Goal: Task Accomplishment & Management: Manage account settings

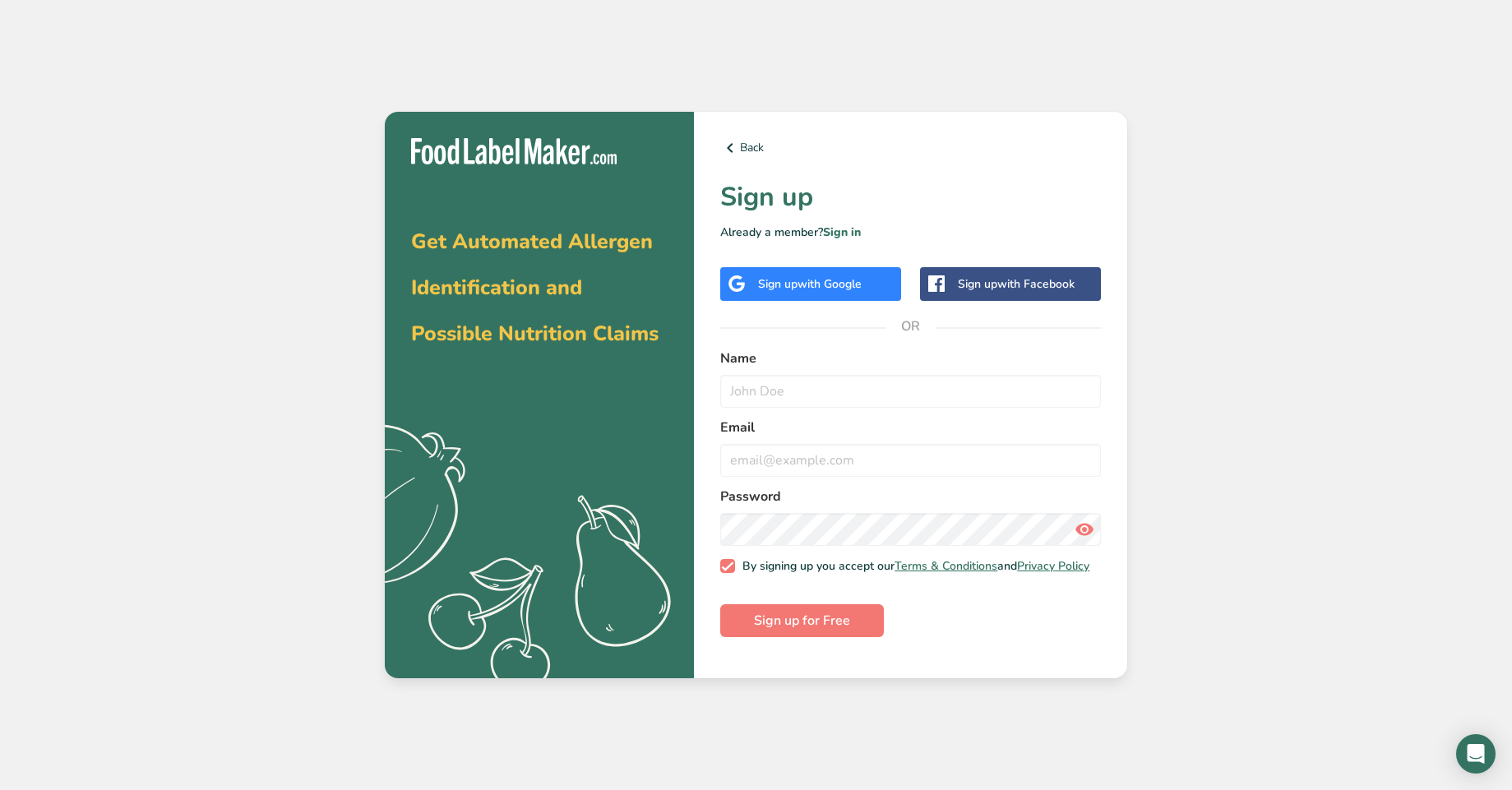
click at [754, 285] on div "Sign up with Google" at bounding box center [811, 283] width 181 height 34
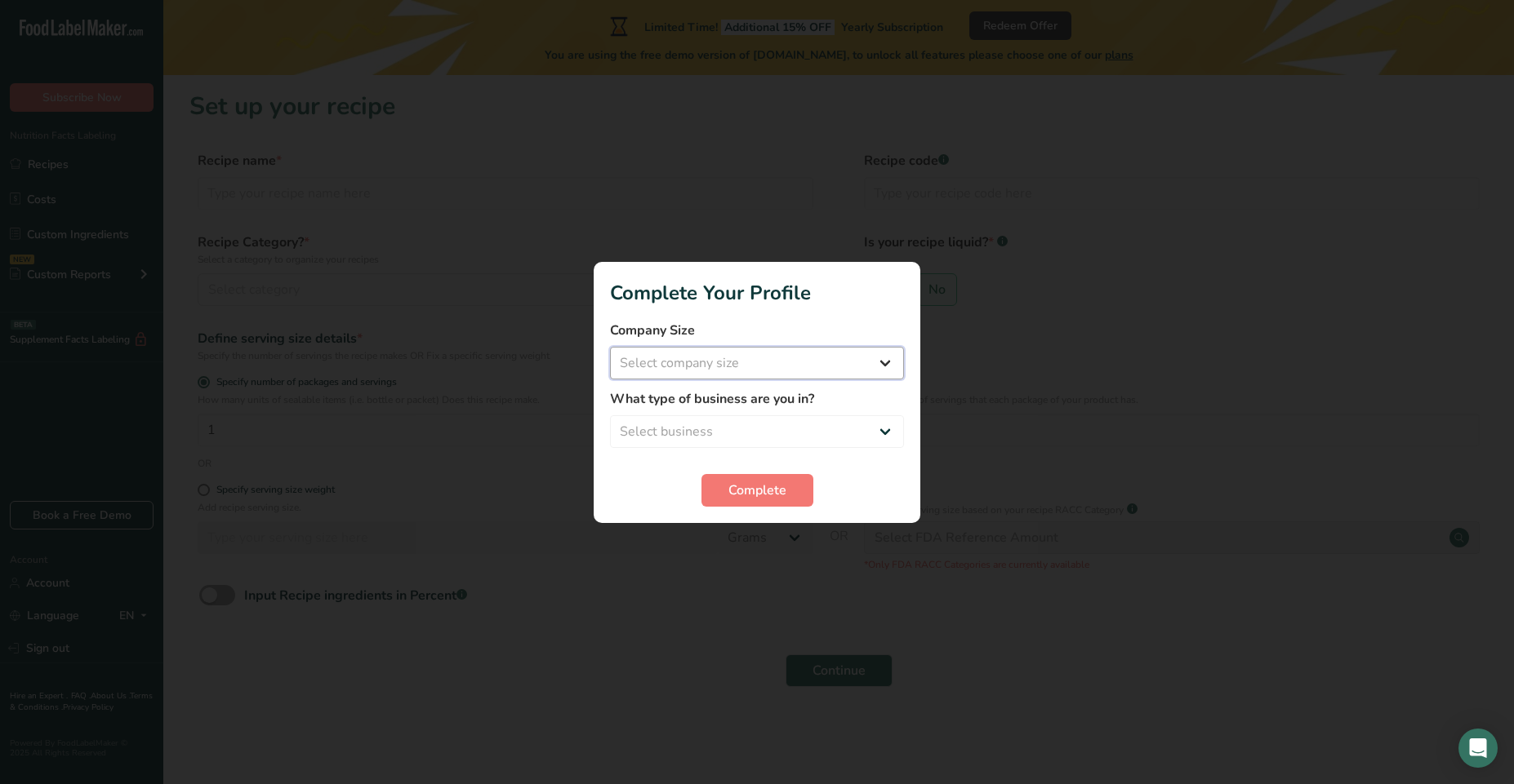
select select "1"
click at [610, 347] on select "Select company size Fewer than 10 Employees 10 to 50 Employees 51 to 500 Employ…" at bounding box center [757, 363] width 294 height 33
click at [610, 415] on select "Select business Packaged Food Manufacturer Restaurant & Cafe Bakery Meal Plans …" at bounding box center [757, 432] width 294 height 33
select select "2"
click at [610, 415] on select "Packaged Food Manufacturer Restaurant & Cafe Bakery Meal Plans & Catering Compa…" at bounding box center [757, 432] width 294 height 33
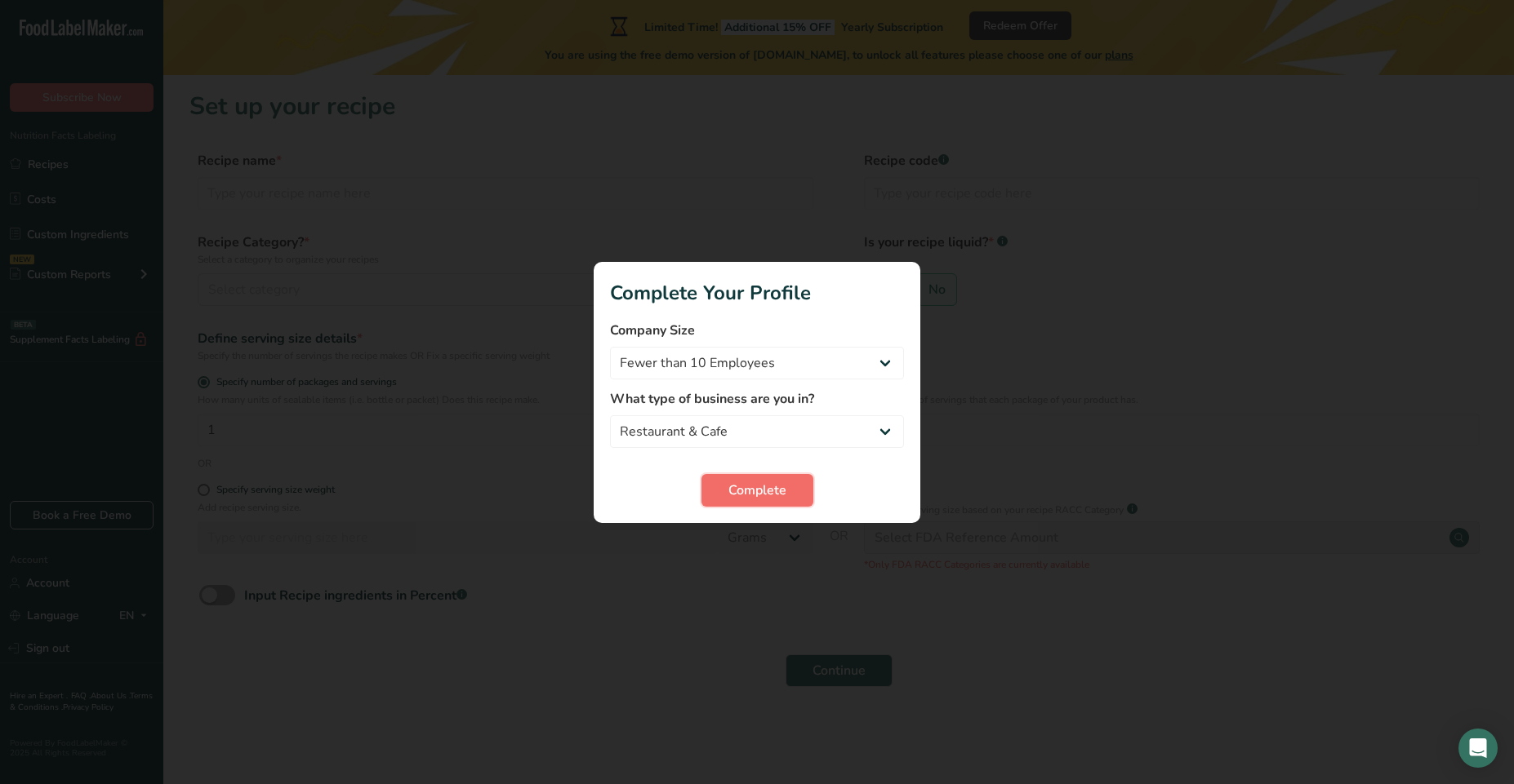
click at [718, 500] on button "Complete" at bounding box center [757, 491] width 112 height 33
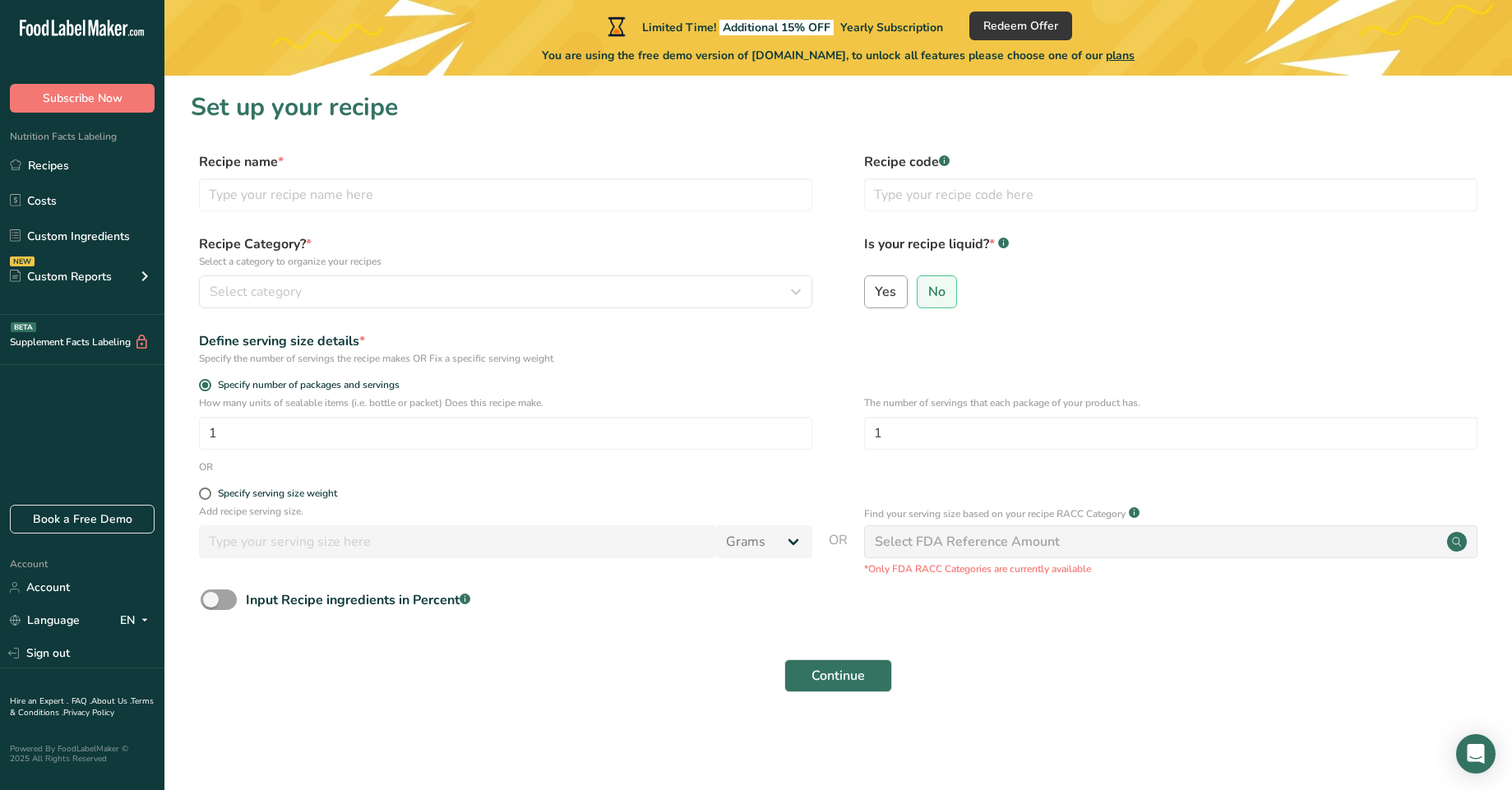
click at [889, 283] on span "Yes" at bounding box center [885, 292] width 21 height 16
click at [875, 286] on input "Yes" at bounding box center [870, 291] width 11 height 11
radio input "true"
radio input "false"
select select "22"
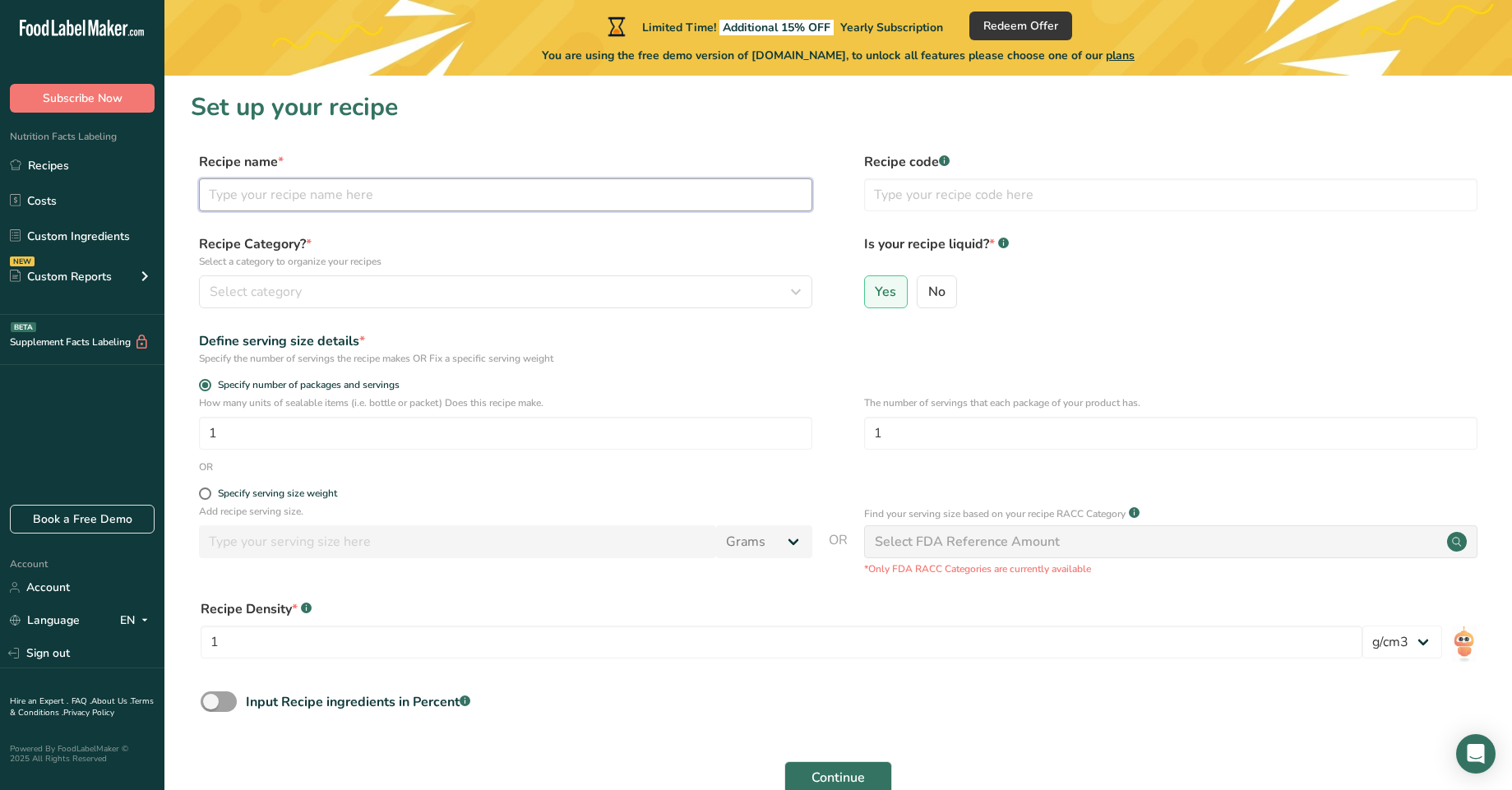
click at [407, 194] on input "text" at bounding box center [506, 195] width 614 height 33
type input "Maple Syrup"
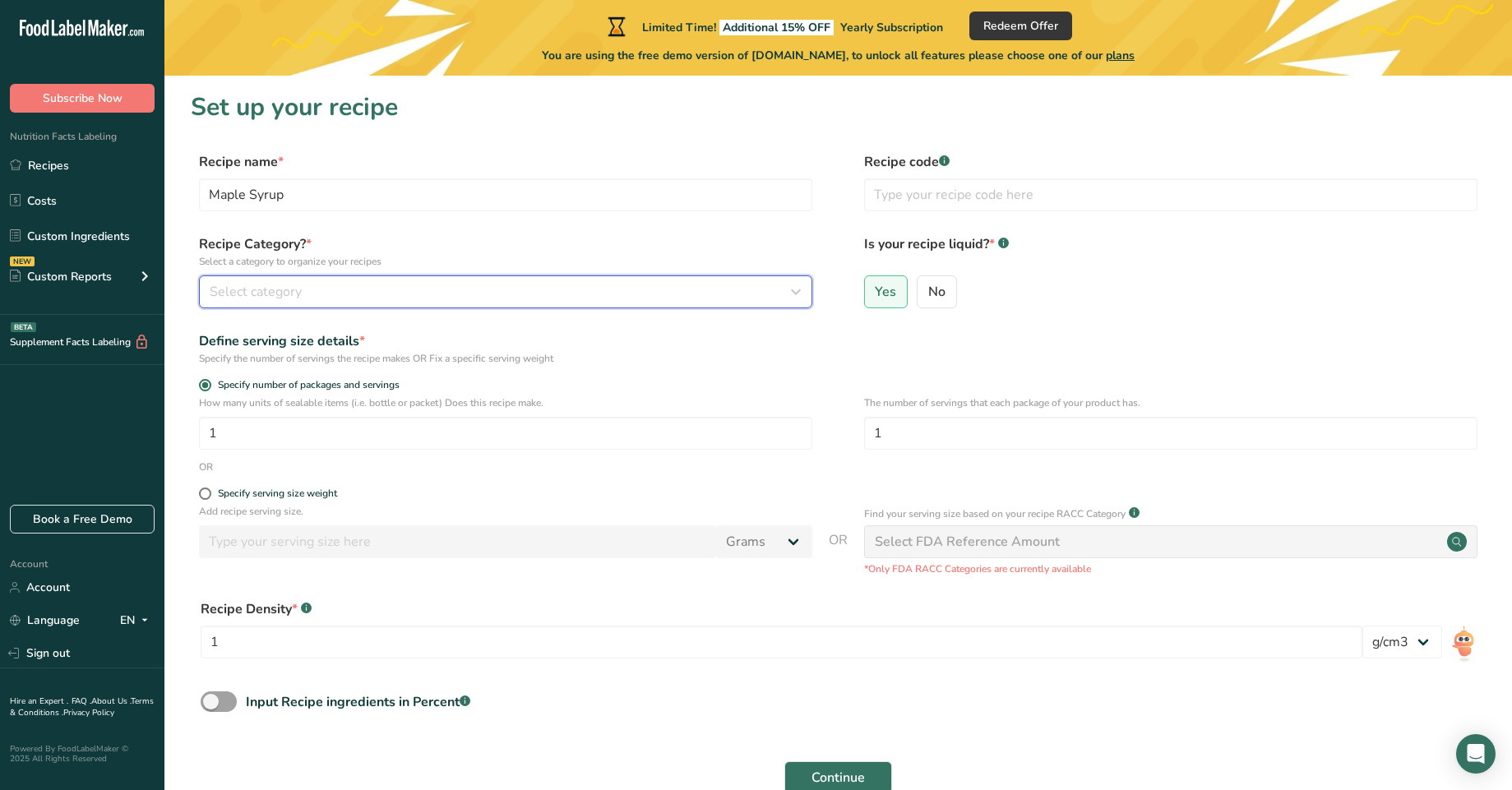
click at [356, 283] on div "Select category" at bounding box center [501, 292] width 582 height 20
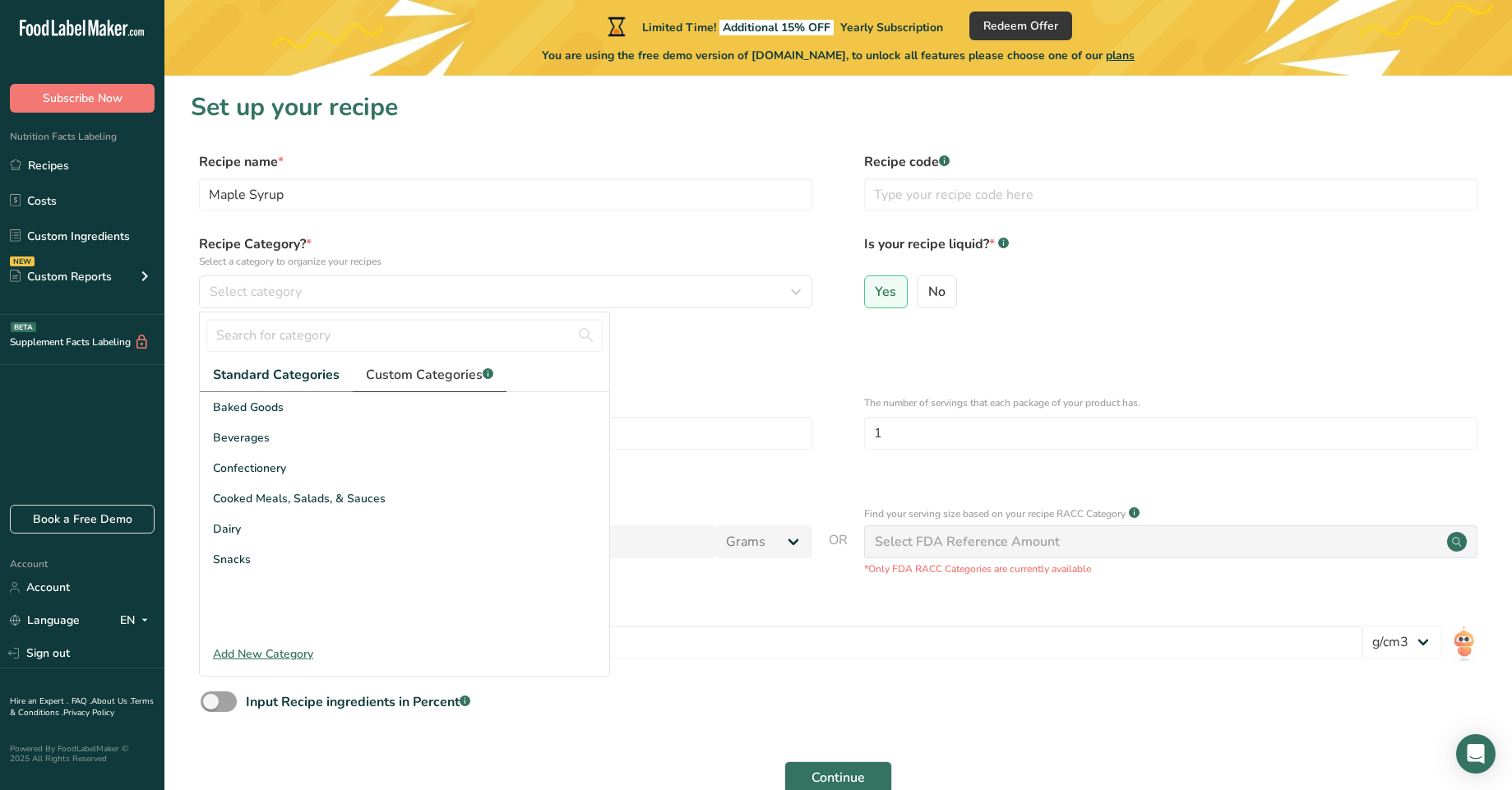
click at [418, 376] on span "Custom Categories .a-a{fill:#347362;}.b-a{fill:#fff;}" at bounding box center [429, 375] width 128 height 20
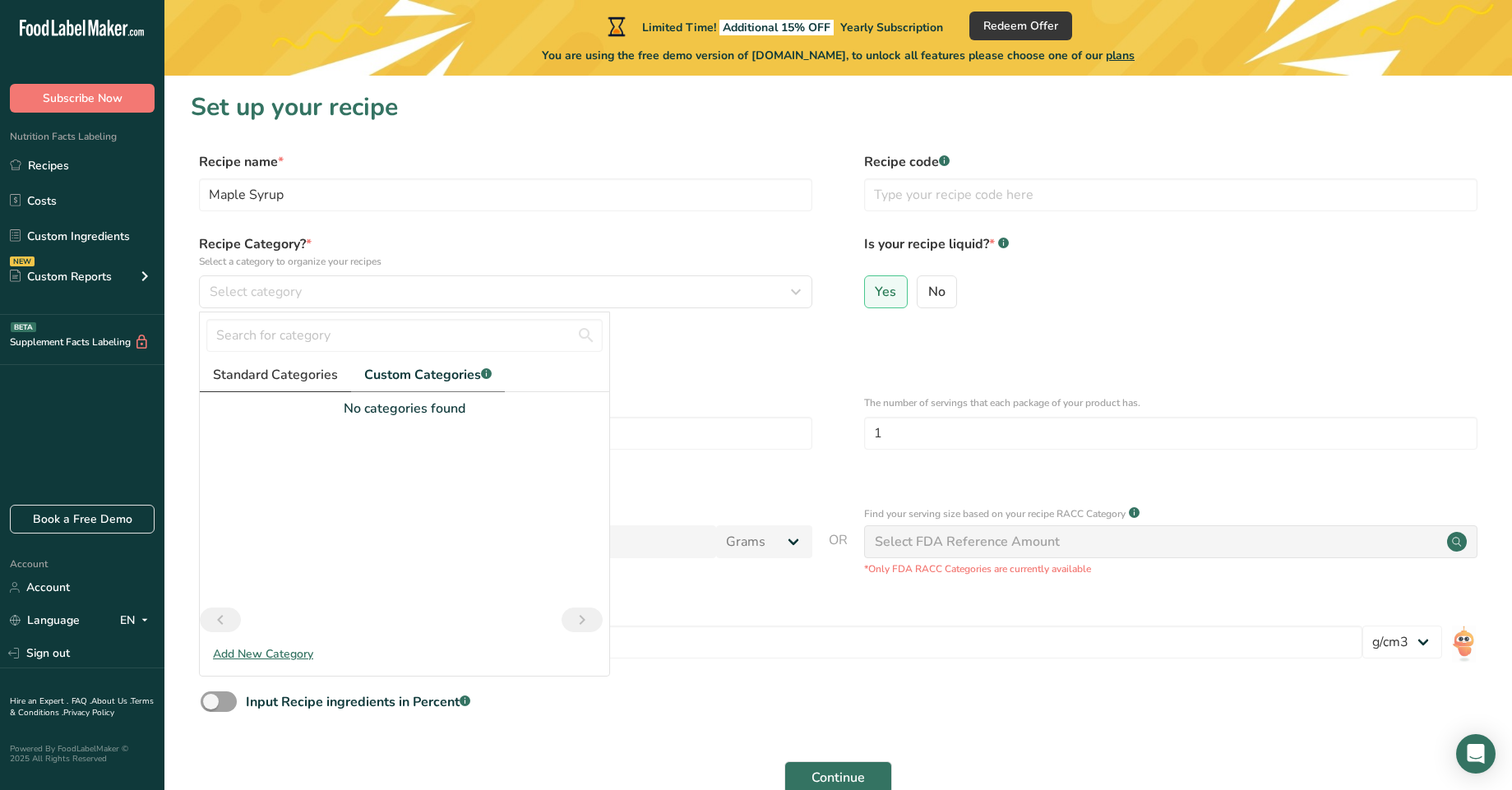
click at [282, 377] on span "Standard Categories" at bounding box center [276, 375] width 125 height 20
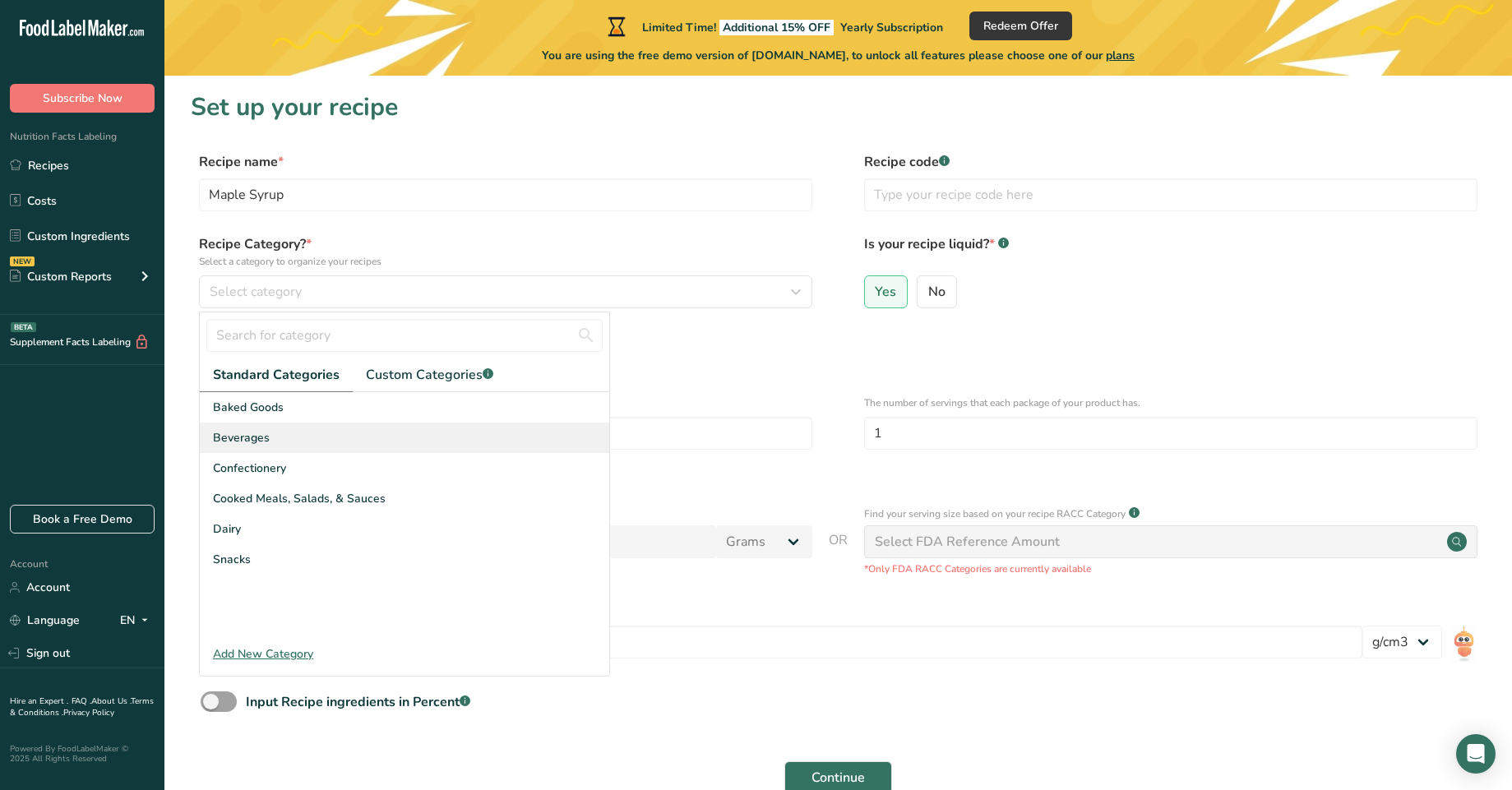
click at [352, 442] on div "Beverages" at bounding box center [404, 437] width 409 height 30
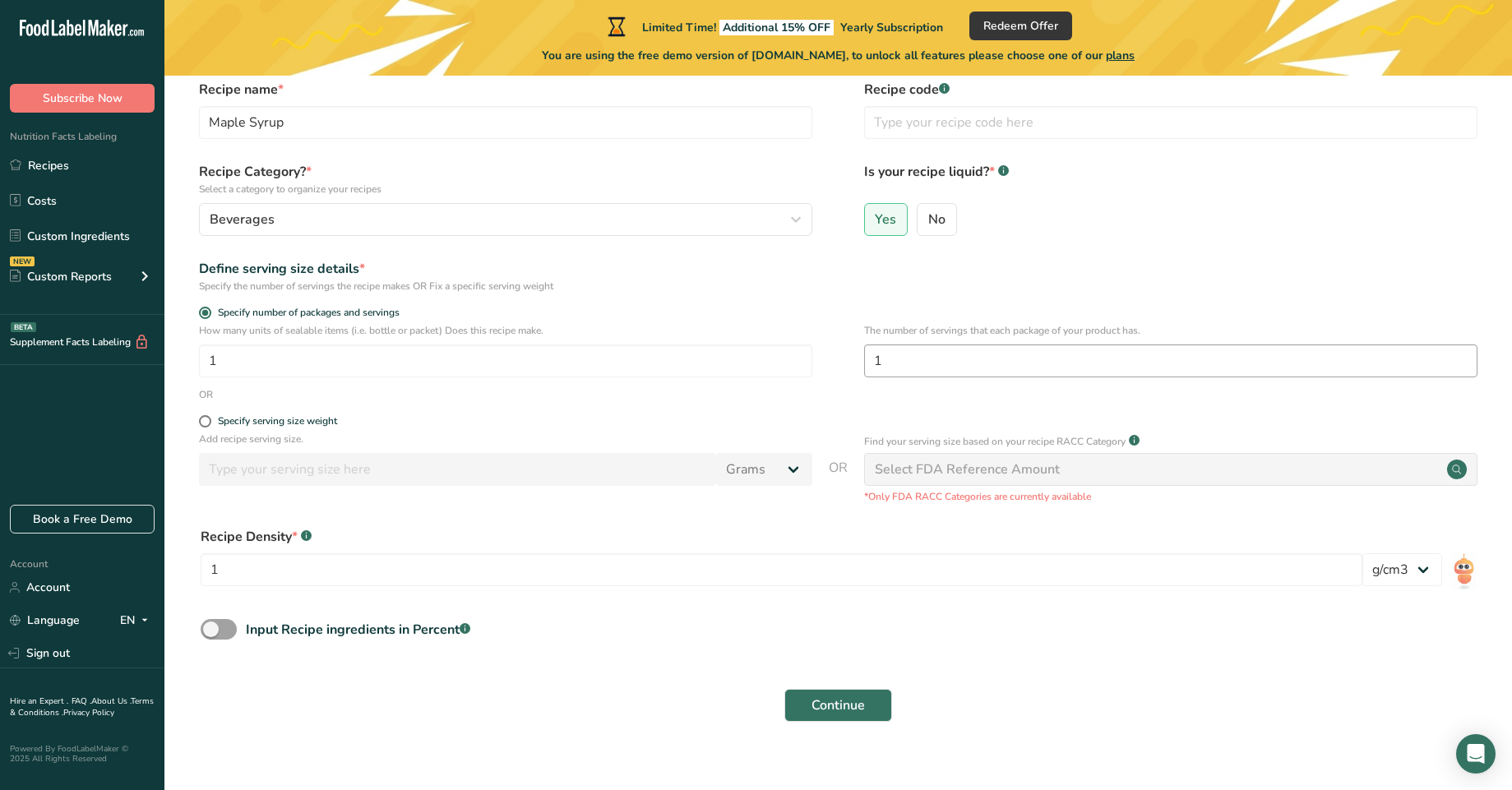
scroll to position [93, 0]
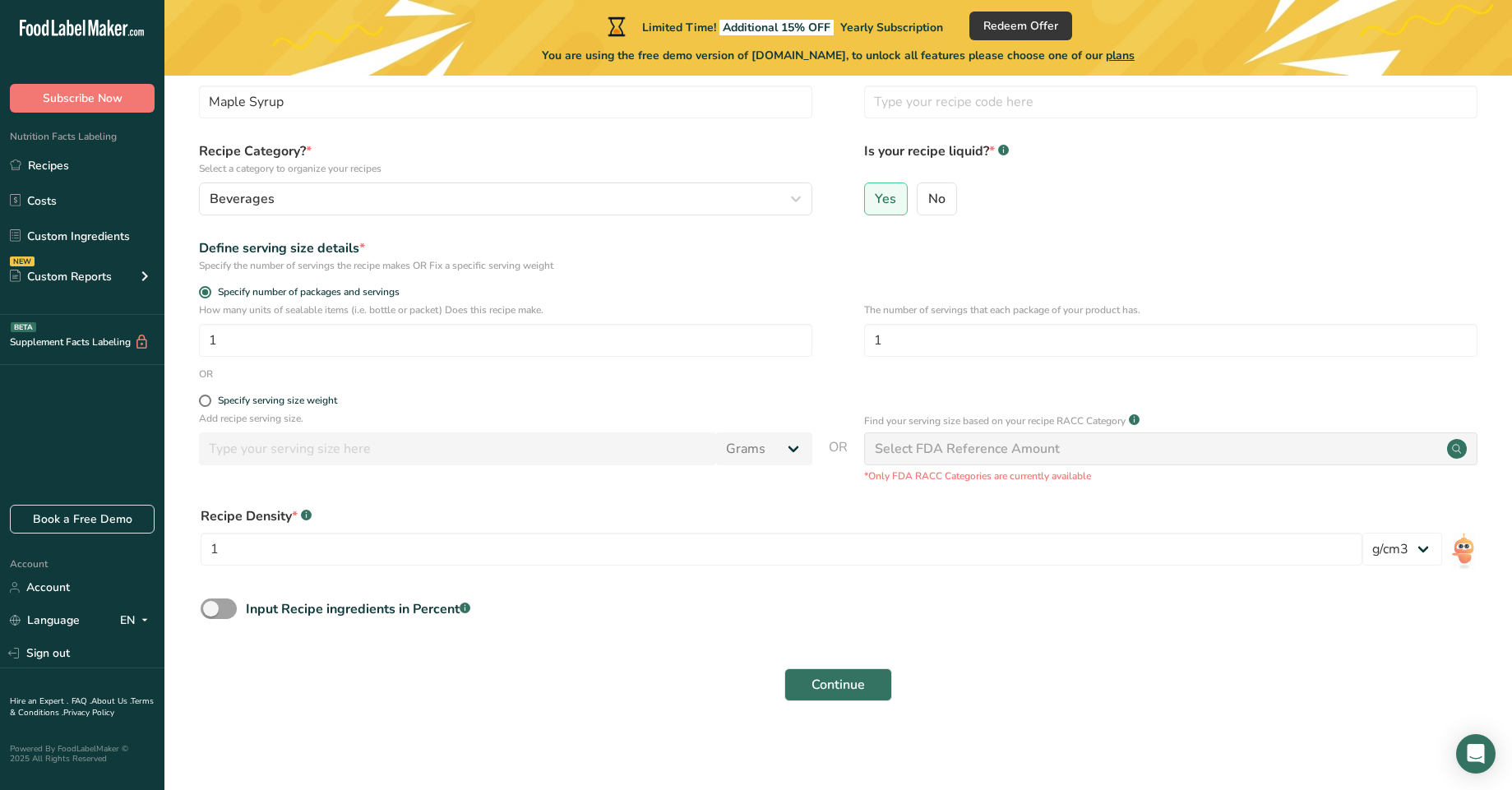
click at [961, 455] on div "Select FDA Reference Amount" at bounding box center [967, 449] width 185 height 20
click at [819, 694] on span "Continue" at bounding box center [838, 685] width 54 height 20
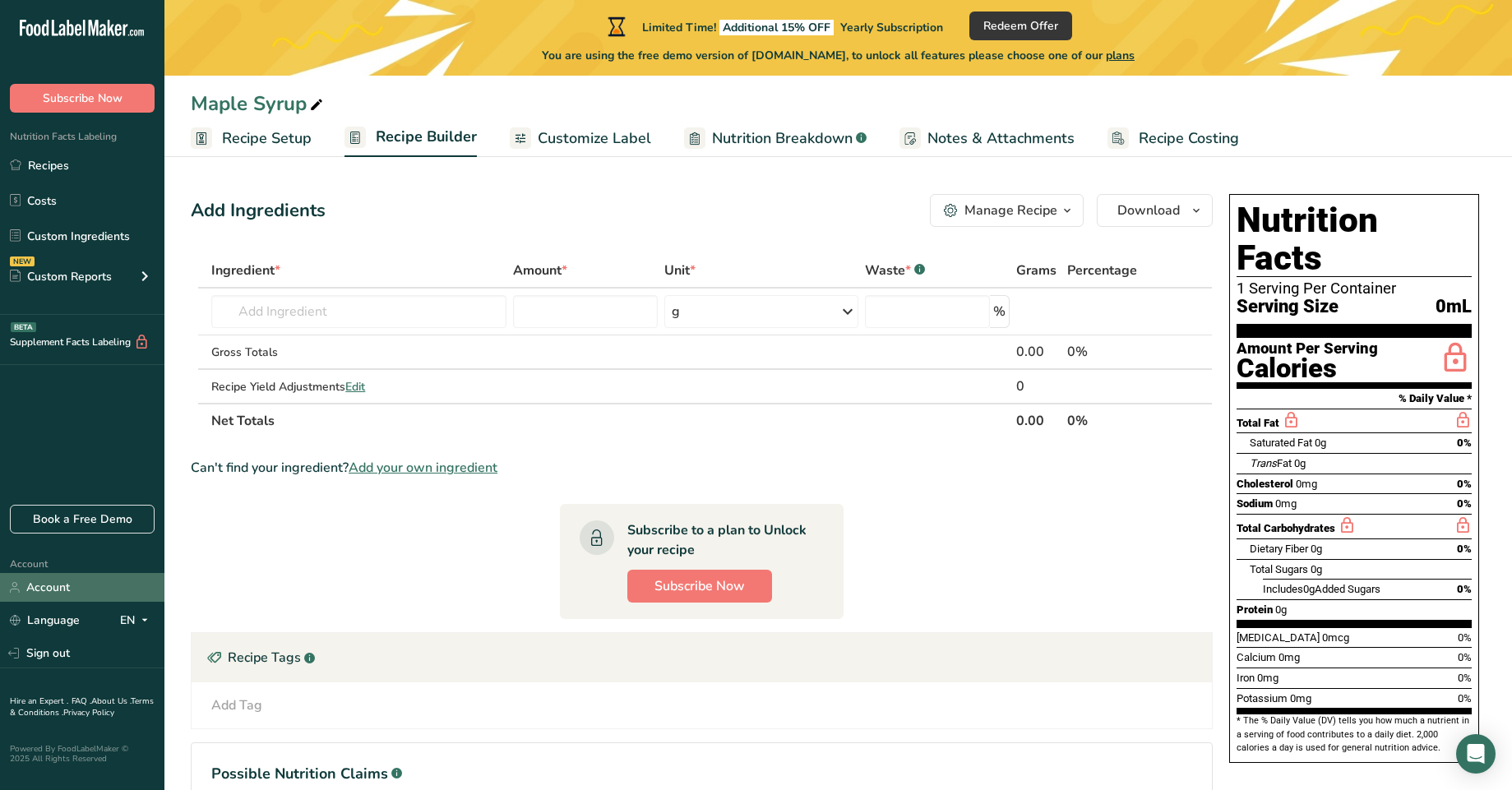
click at [91, 597] on link "Account" at bounding box center [82, 587] width 165 height 29
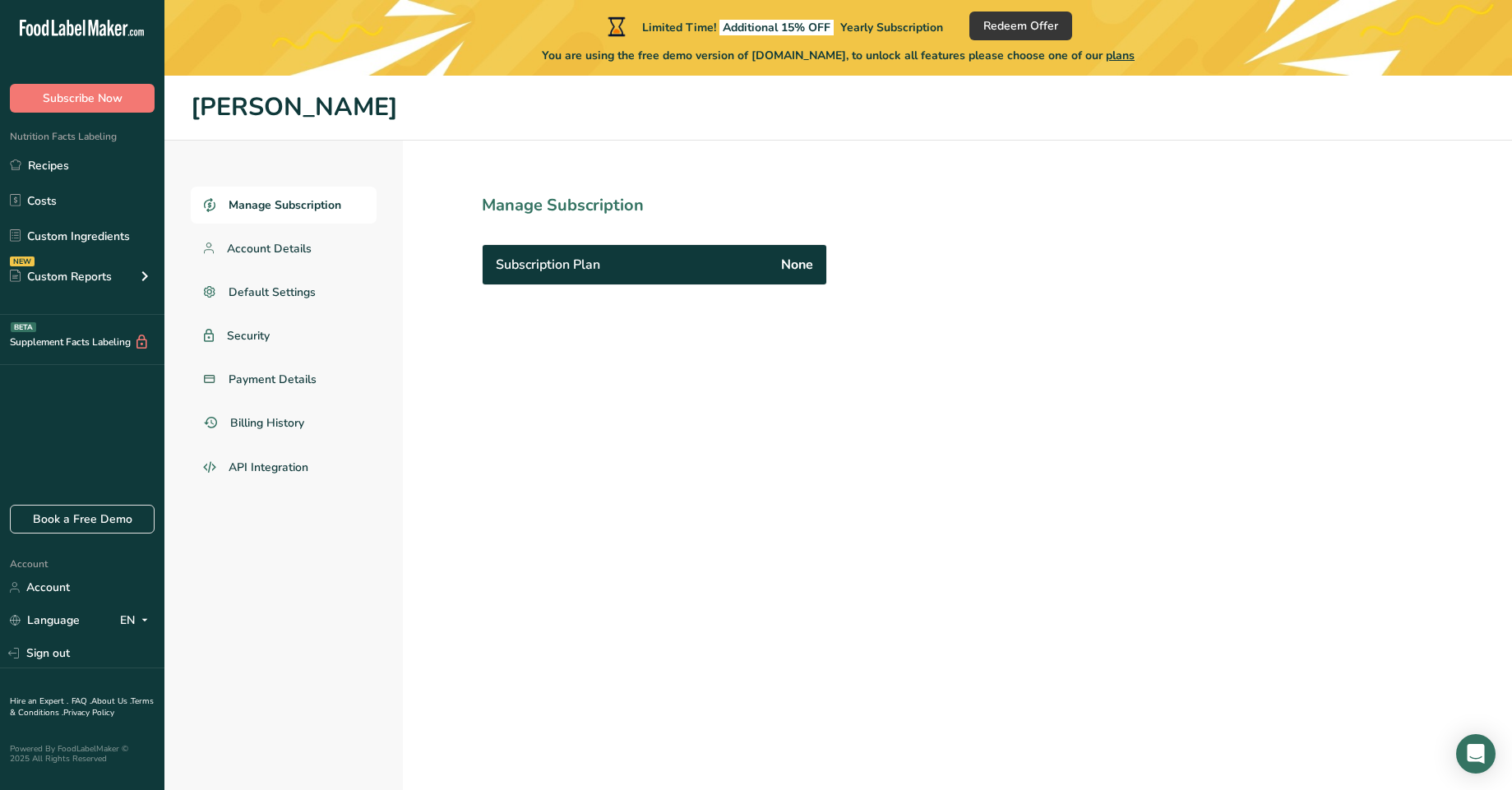
click at [310, 226] on ul "Manage Subscription Account Details Default Settings Security Payment Details B…" at bounding box center [284, 337] width 186 height 301
click at [301, 243] on span "Account Details" at bounding box center [270, 249] width 86 height 17
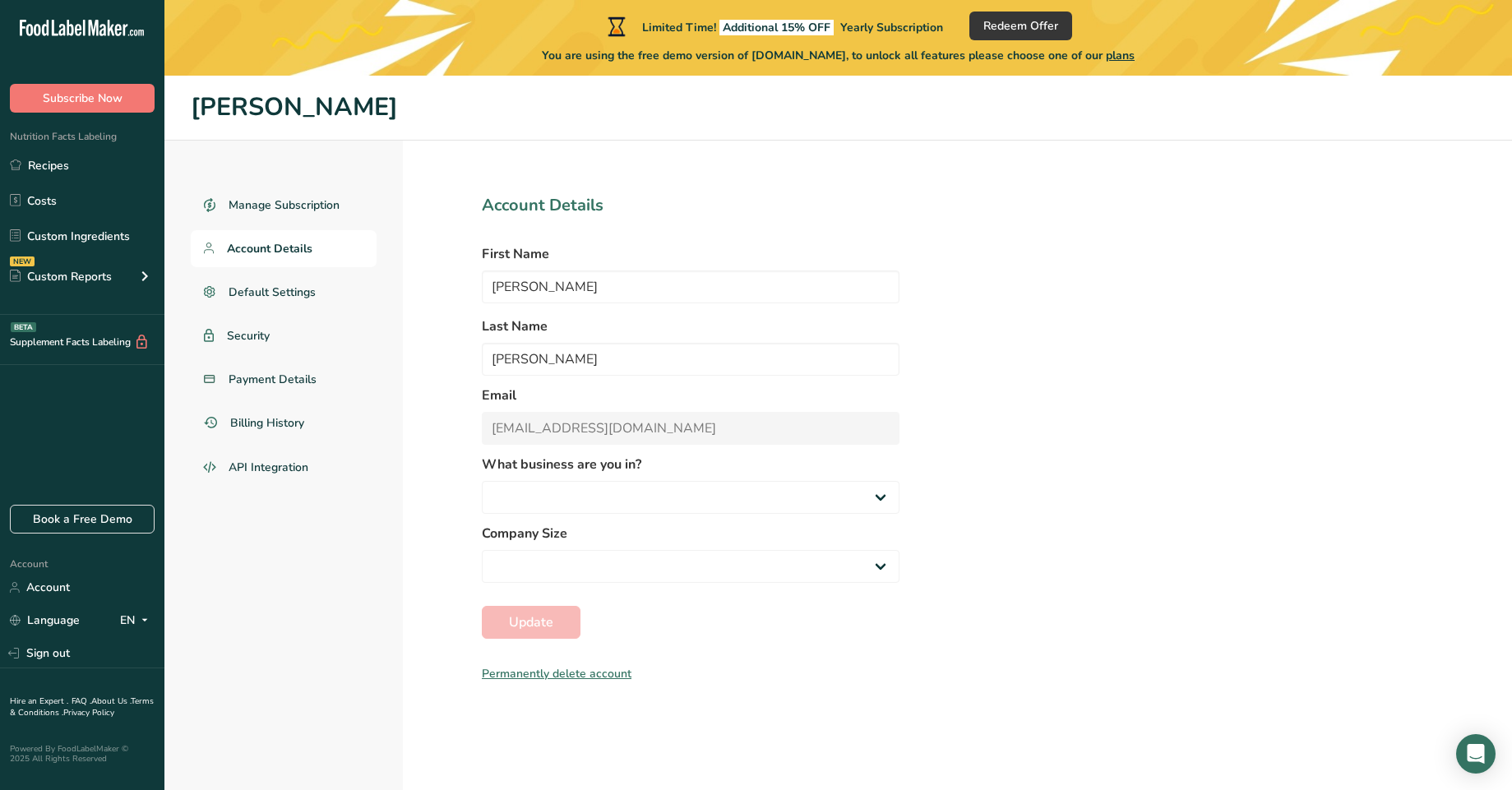
select select "2"
click at [278, 289] on span "Default Settings" at bounding box center [273, 292] width 88 height 17
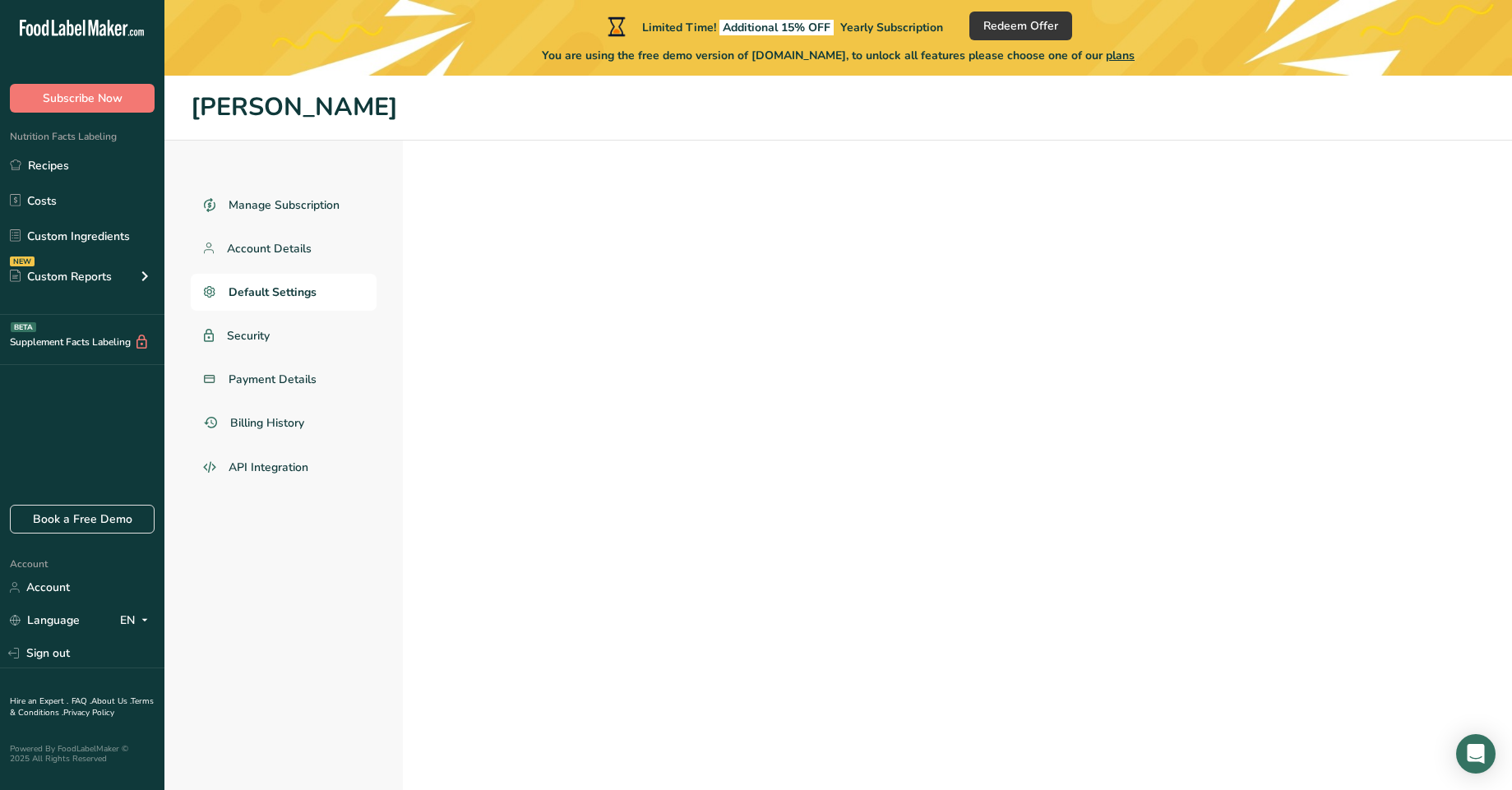
select select
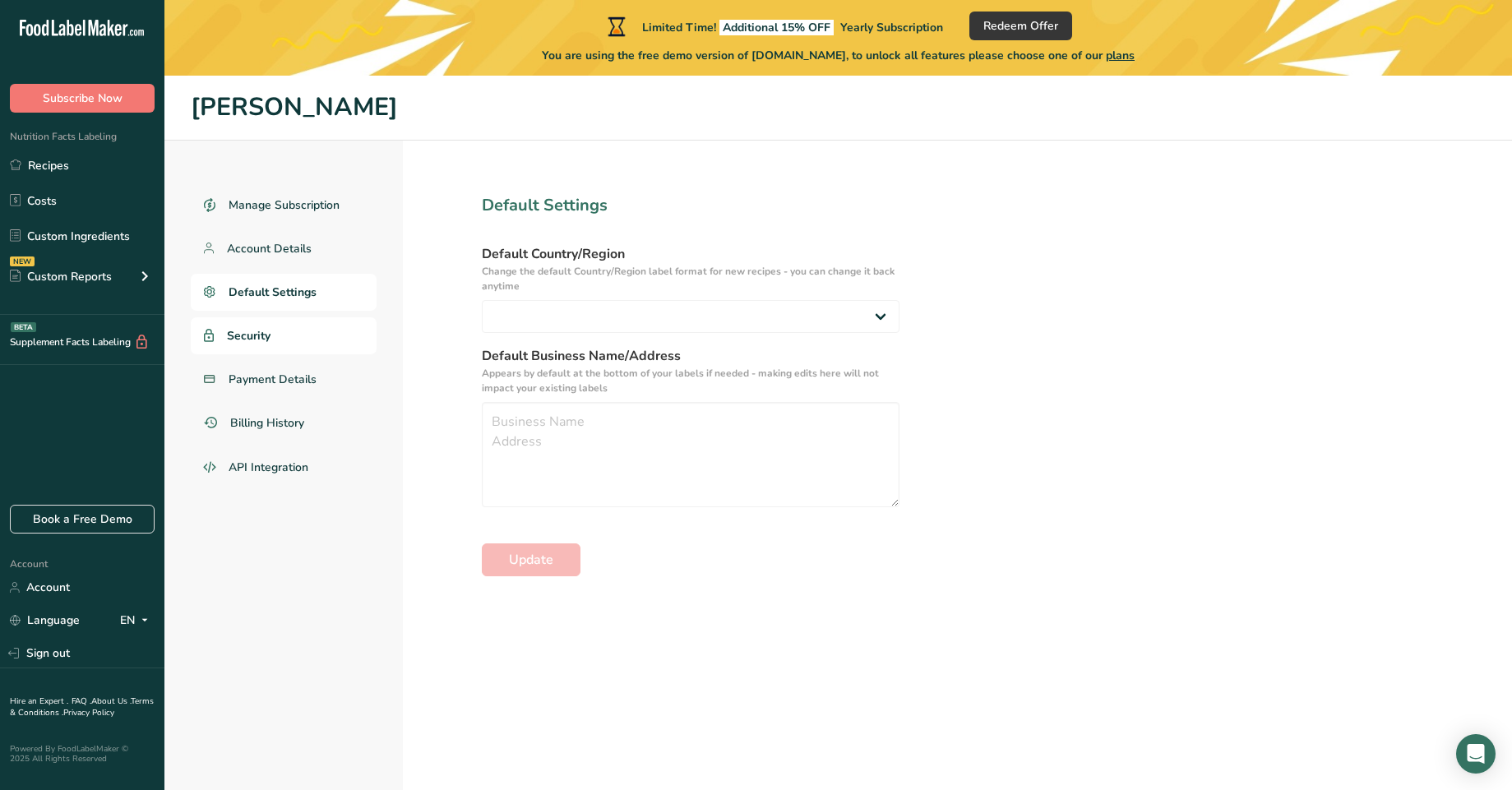
click at [278, 342] on link "Security" at bounding box center [284, 335] width 186 height 37
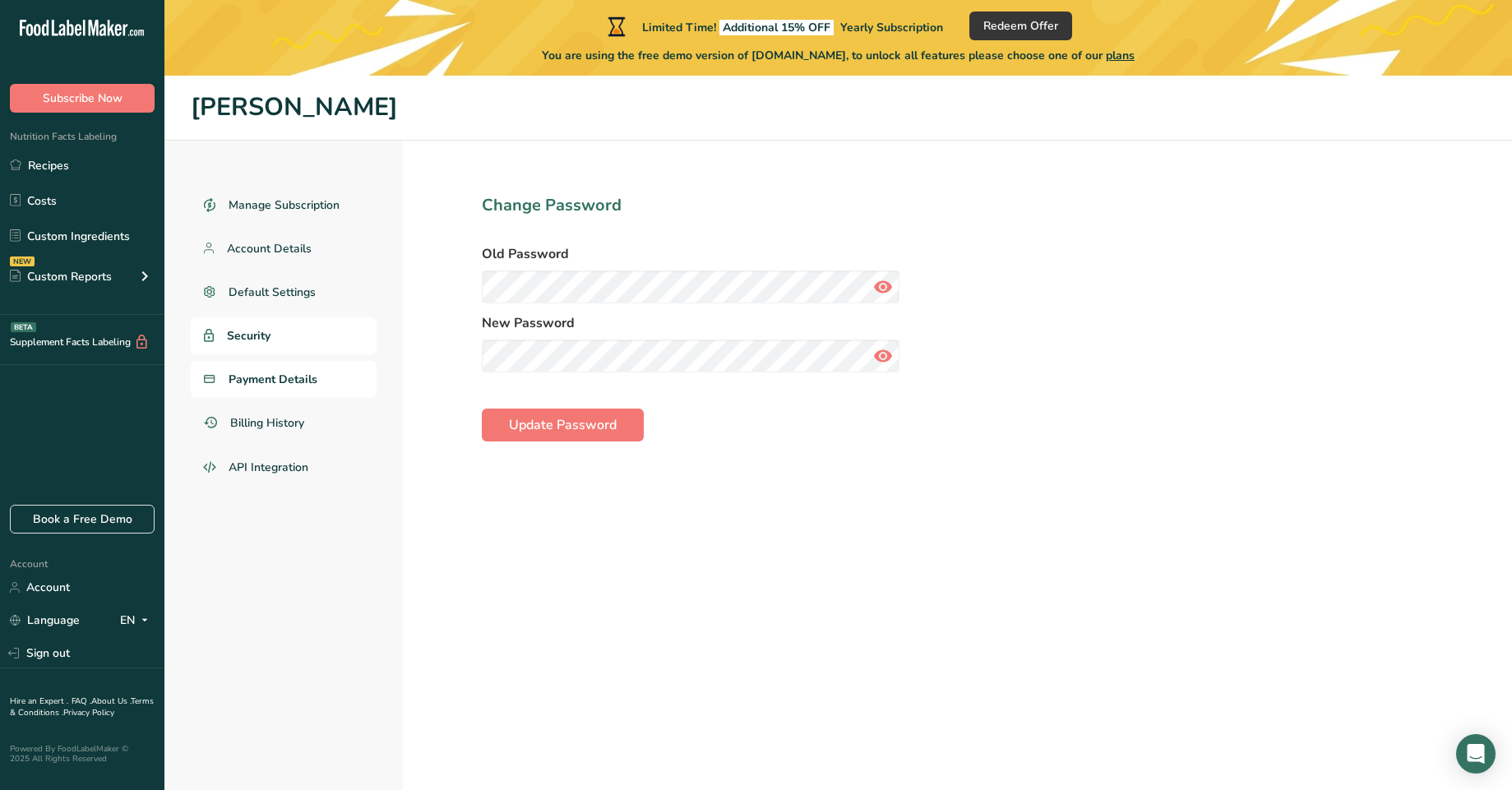
click at [282, 382] on span "Payment Details" at bounding box center [273, 379] width 89 height 17
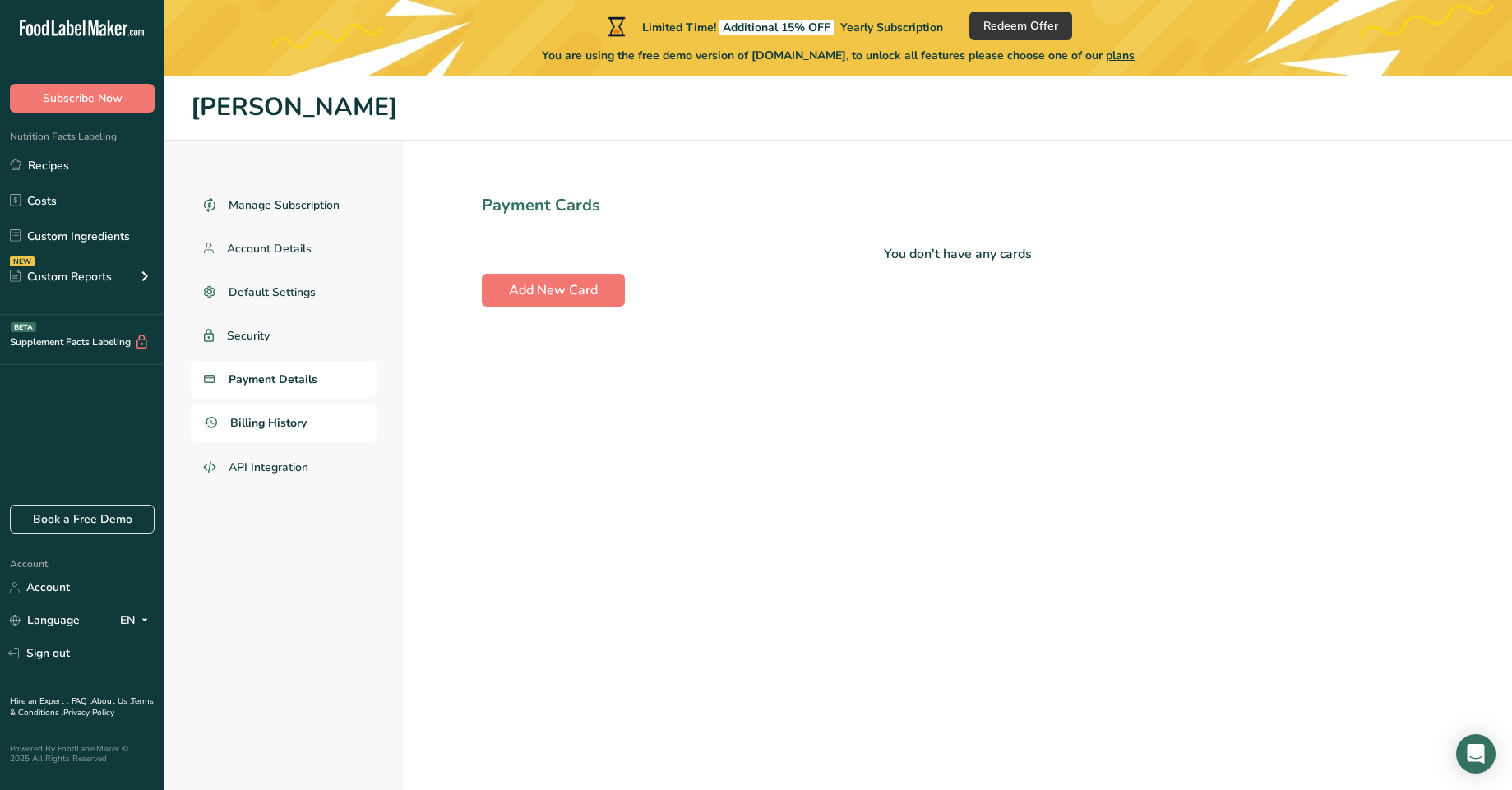
click at [282, 422] on span "Billing History" at bounding box center [268, 423] width 77 height 17
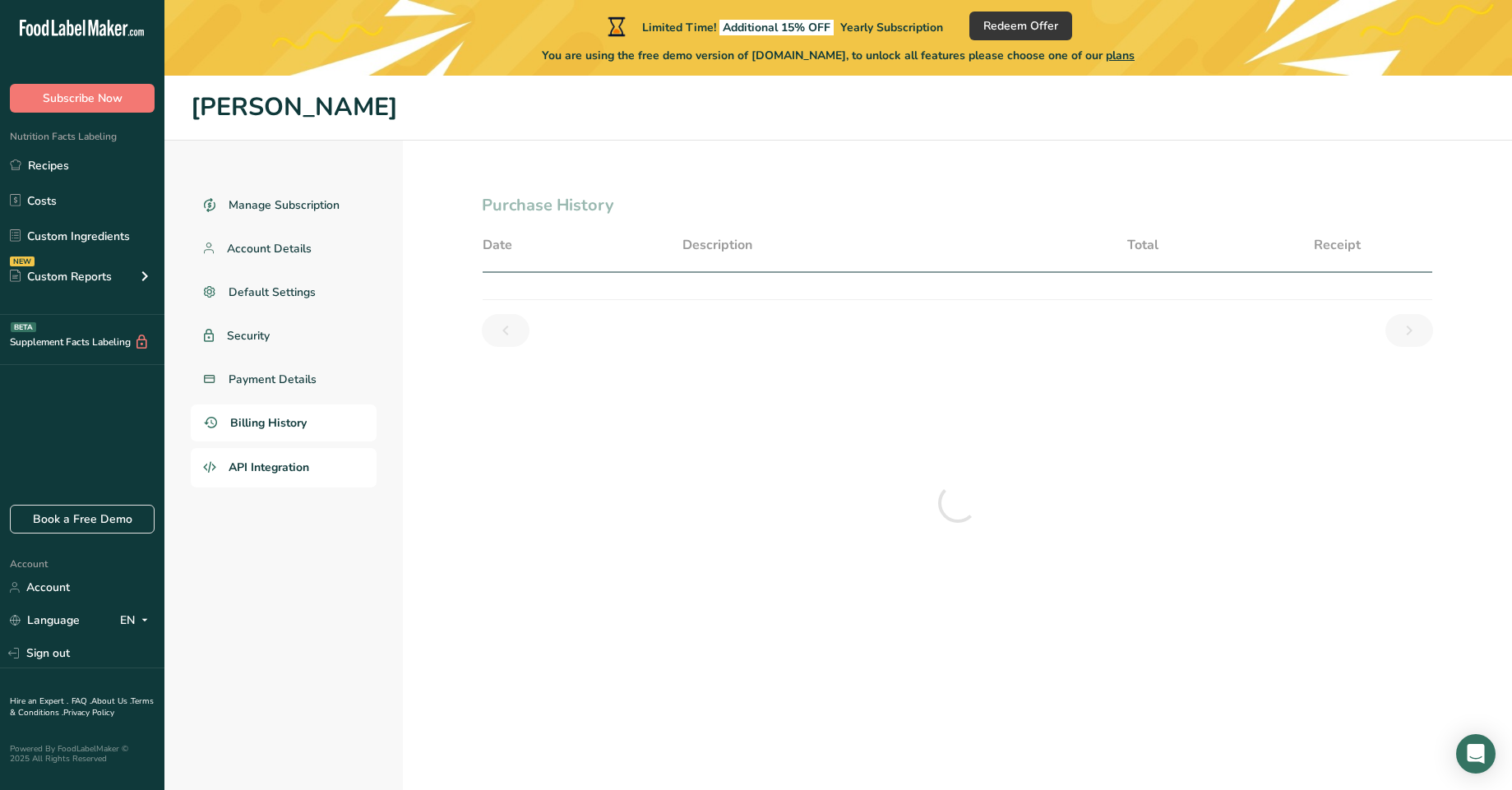
click at [292, 466] on span "API Integration" at bounding box center [269, 467] width 81 height 17
click at [296, 430] on span "Billing History" at bounding box center [268, 423] width 77 height 17
drag, startPoint x: 316, startPoint y: 395, endPoint x: 315, endPoint y: 358, distance: 37.0
click at [316, 393] on link "Payment Details" at bounding box center [284, 379] width 186 height 37
click at [314, 349] on link "Security" at bounding box center [284, 335] width 186 height 37
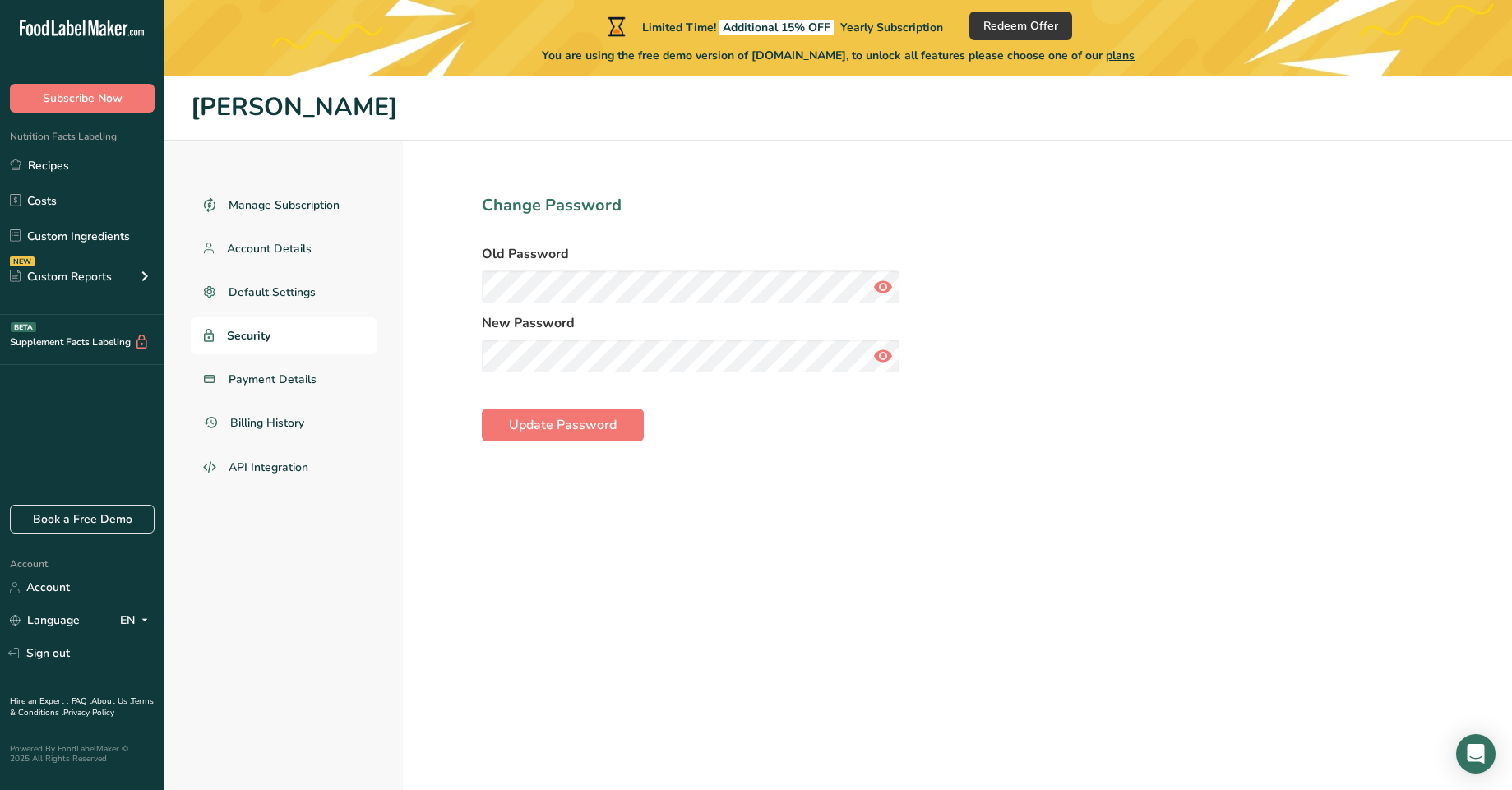
click at [310, 272] on ul "Manage Subscription Account Details Default Settings Security Payment Details B…" at bounding box center [284, 337] width 186 height 301
click at [306, 278] on link "Default Settings" at bounding box center [284, 292] width 186 height 37
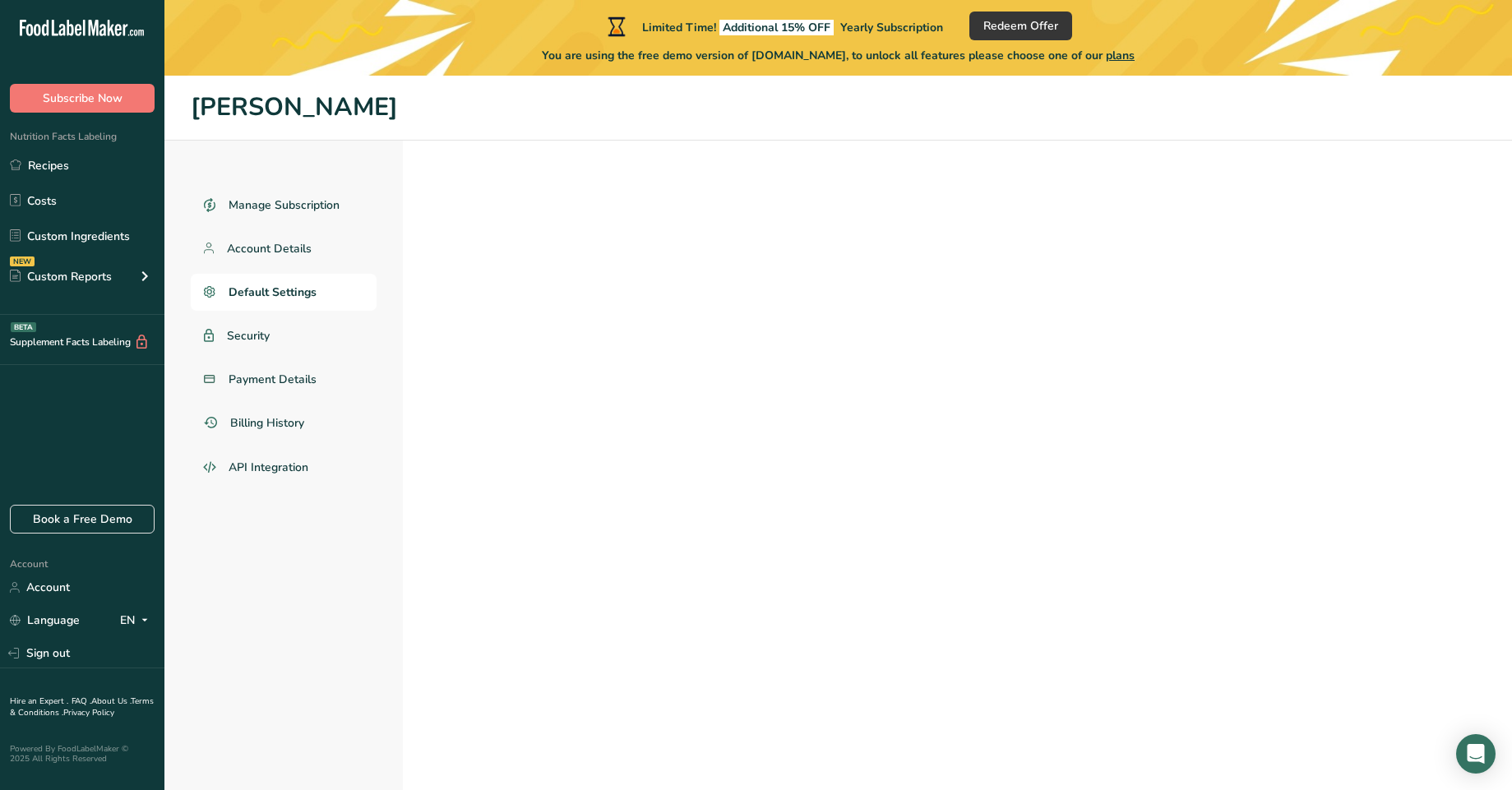
select select
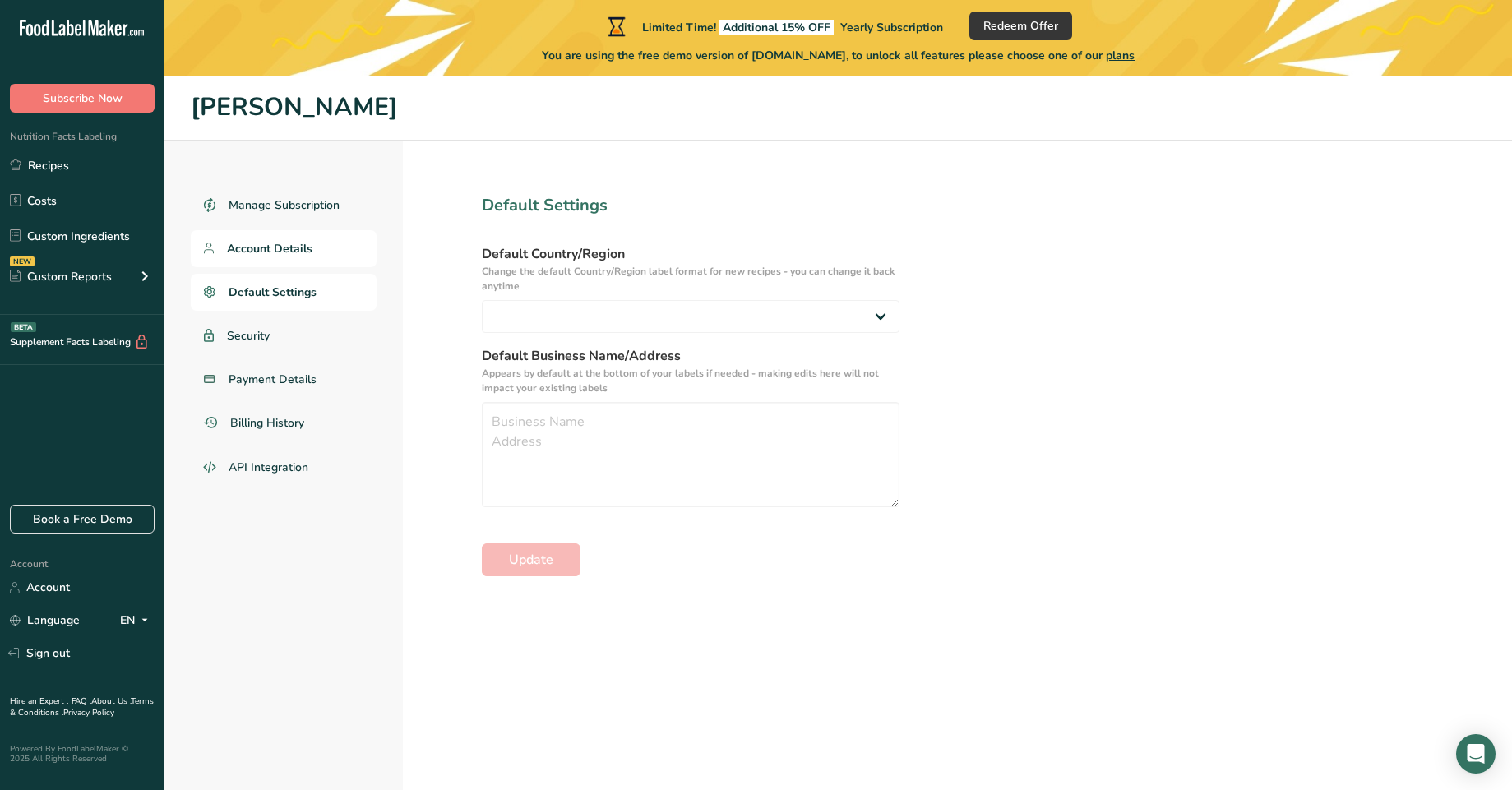
click at [313, 245] on link "Account Details" at bounding box center [284, 249] width 186 height 37
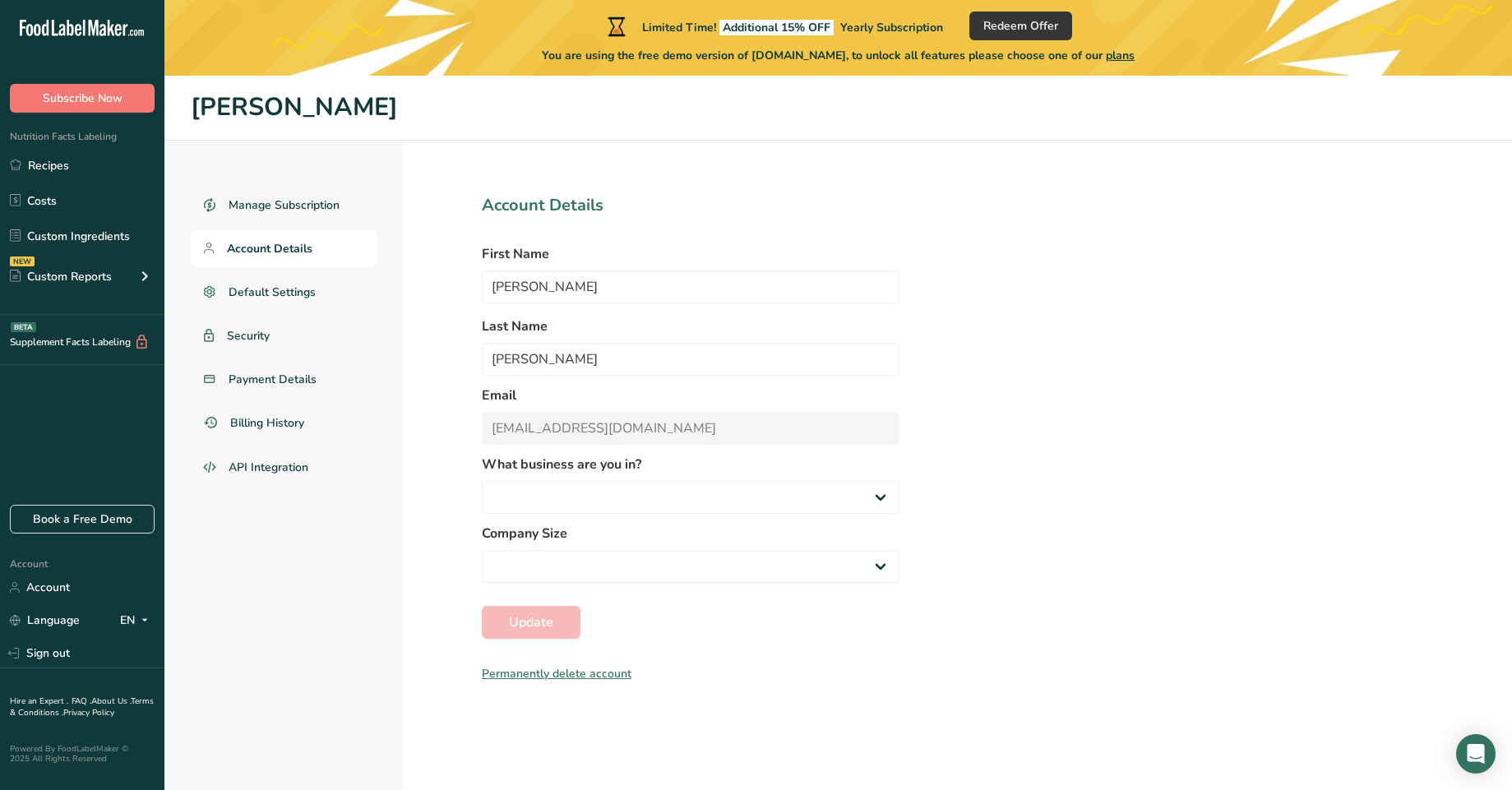
select select "2"
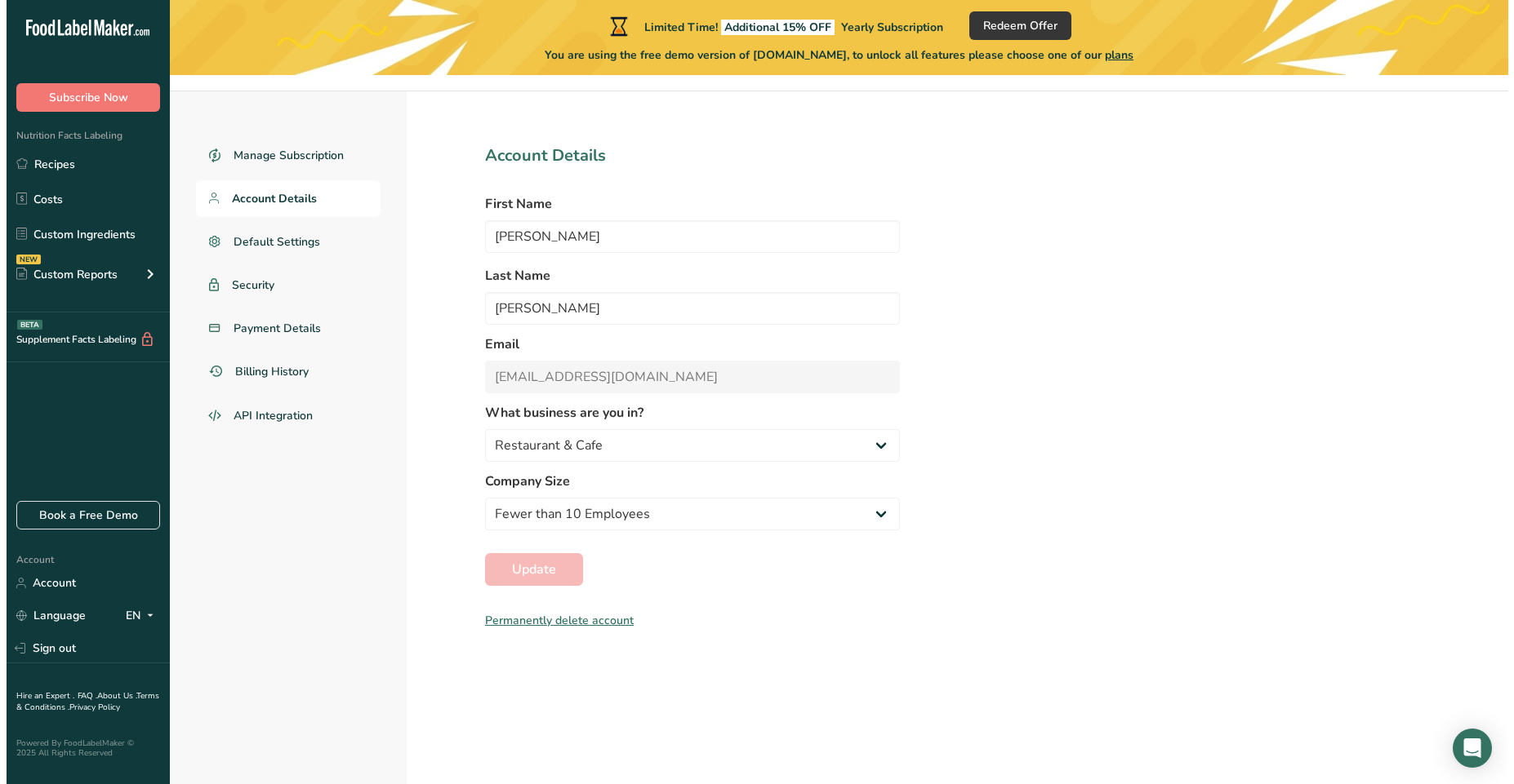
scroll to position [75, 0]
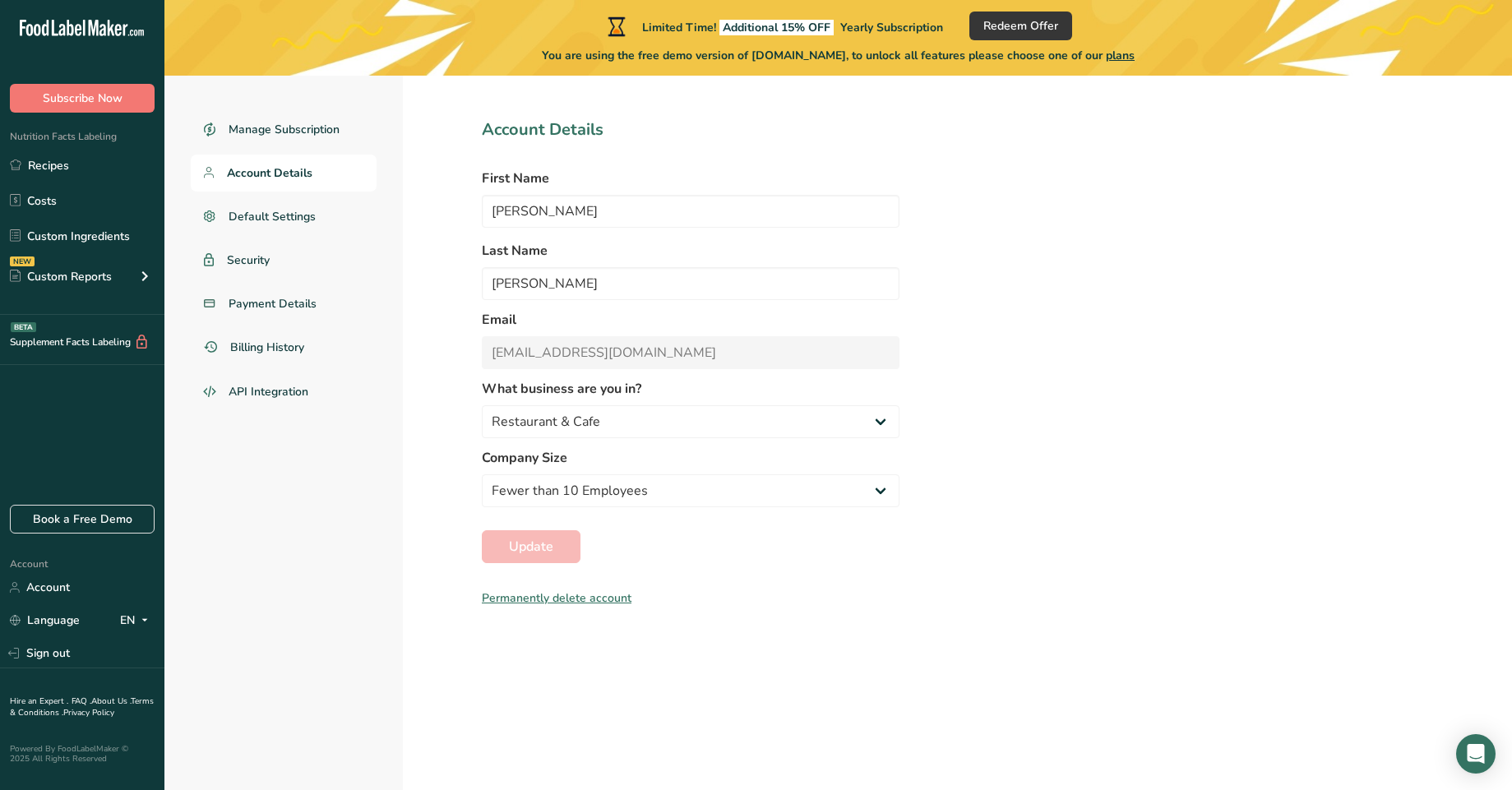
click at [600, 596] on div "Permanently delete account" at bounding box center [690, 598] width 418 height 17
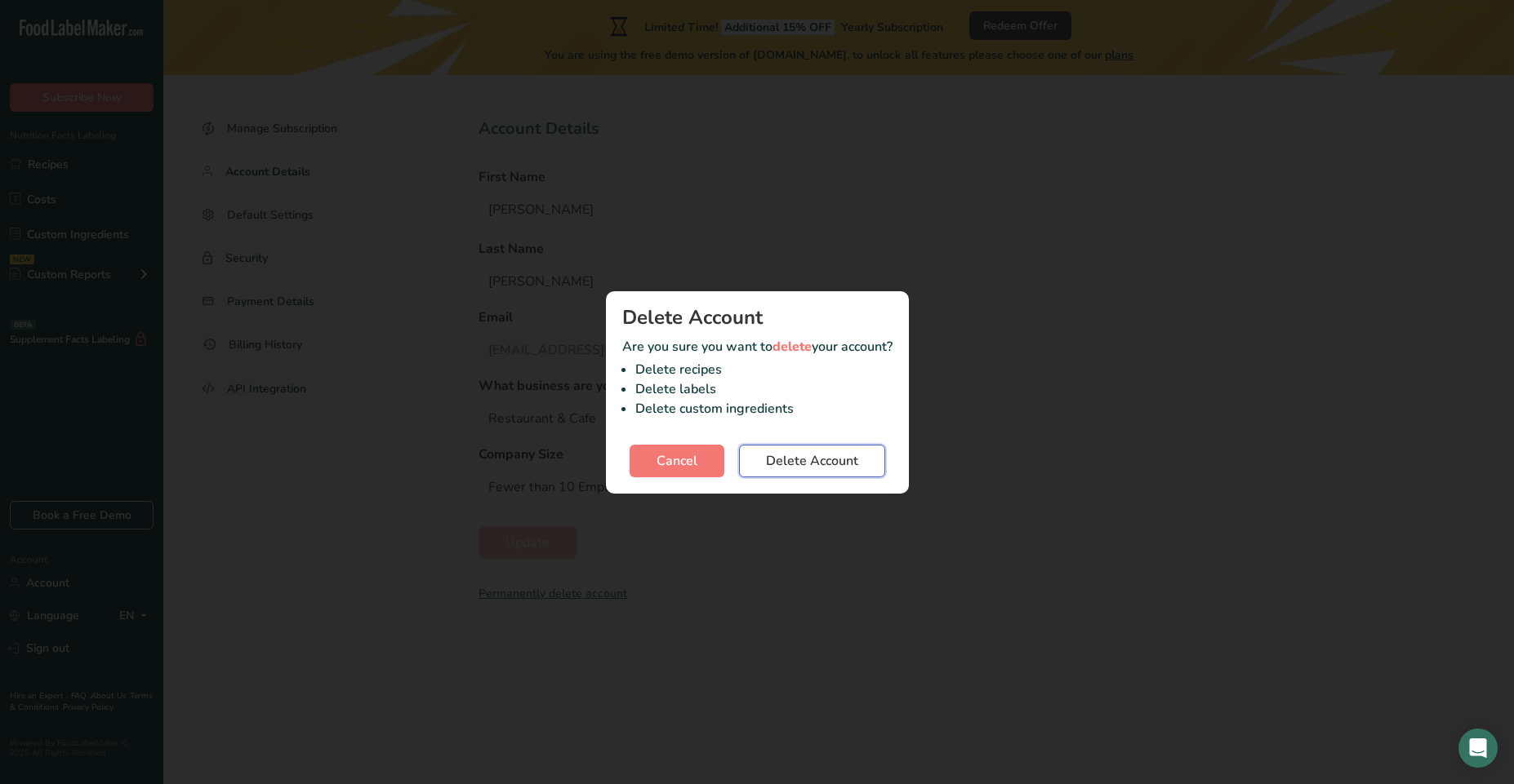
click at [779, 468] on span "Delete Account" at bounding box center [811, 461] width 92 height 20
click at [964, 150] on div "Delete account confirmation modal" at bounding box center [757, 392] width 1514 height 784
click at [780, 345] on span "delete" at bounding box center [792, 347] width 39 height 18
